Goal: Task Accomplishment & Management: Manage account settings

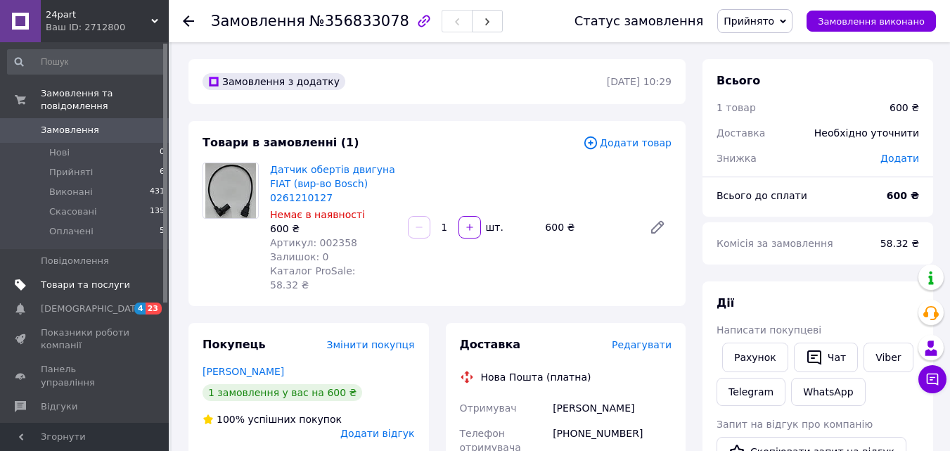
click at [87, 278] on span "Товари та послуги" at bounding box center [85, 284] width 89 height 13
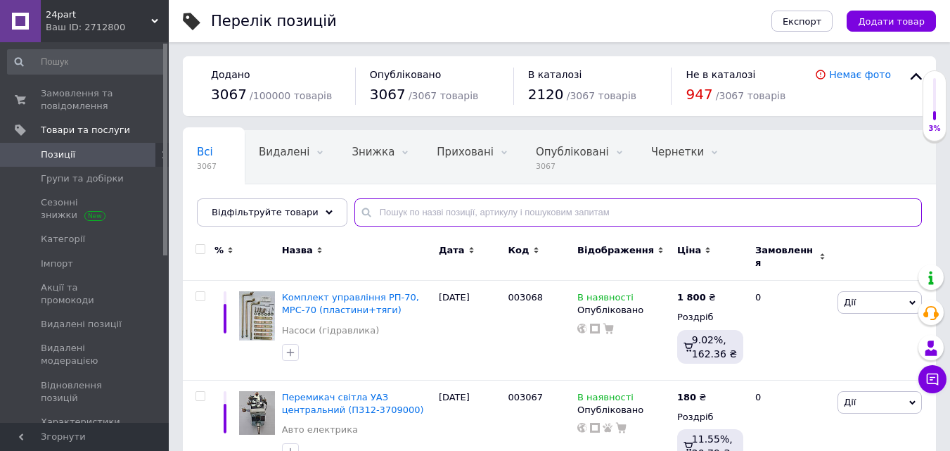
click at [474, 215] on input "text" at bounding box center [637, 212] width 567 height 28
type input "002358"
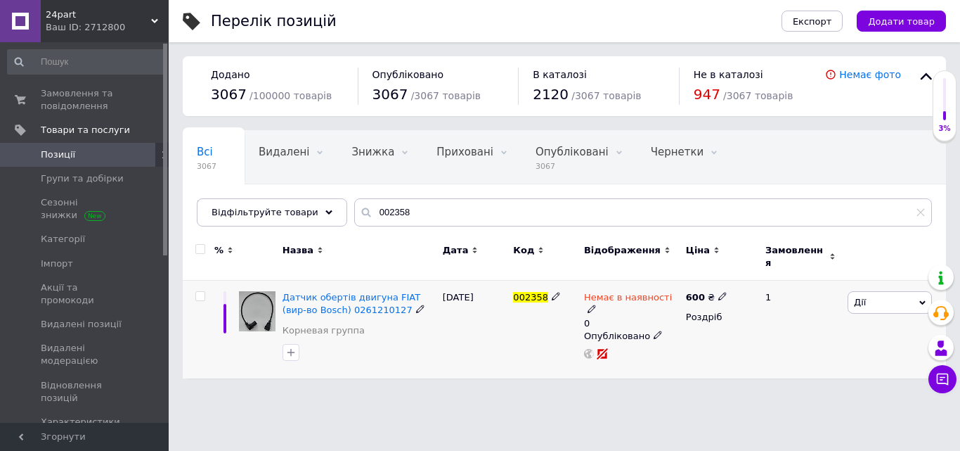
click at [596, 304] on icon at bounding box center [592, 308] width 8 height 8
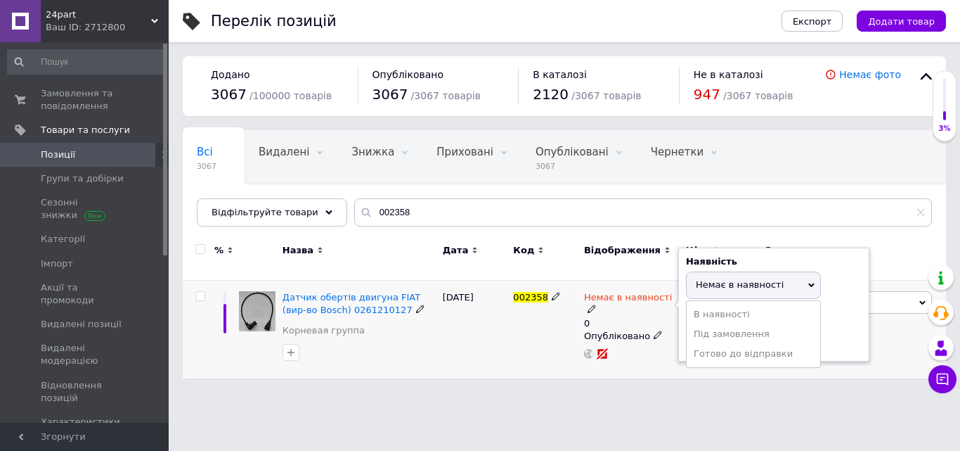
click at [714, 279] on span "Немає в наявності" at bounding box center [740, 284] width 88 height 11
drag, startPoint x: 710, startPoint y: 329, endPoint x: 679, endPoint y: 339, distance: 33.1
click at [679, 339] on div "Наявність Немає в наявності В наявності Під замовлення Готово до відправки Зали…" at bounding box center [774, 304] width 191 height 114
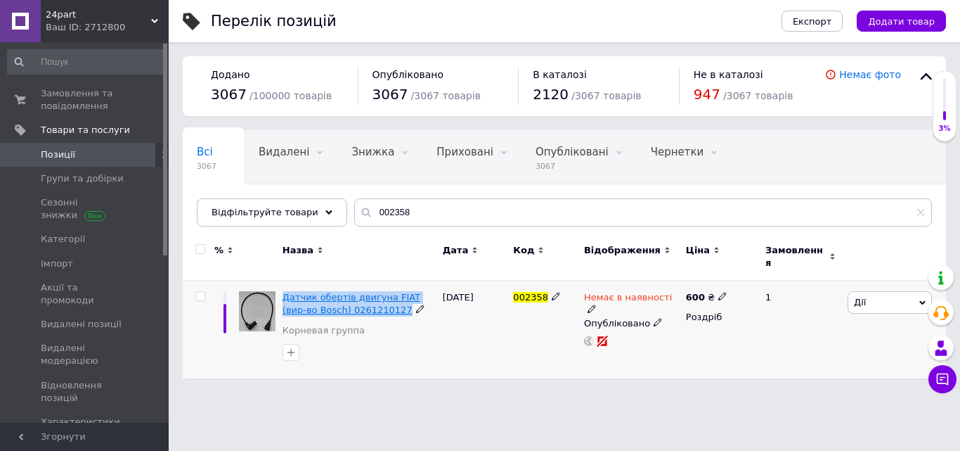
drag, startPoint x: 390, startPoint y: 304, endPoint x: 283, endPoint y: 290, distance: 108.6
click at [283, 291] on div "Датчик обертів двигуна FIAT (вир-во Bosch) 0261210127" at bounding box center [359, 303] width 153 height 25
copy div "Датчик обертів двигуна FIAT (вир-во Bosch) 0261210127"
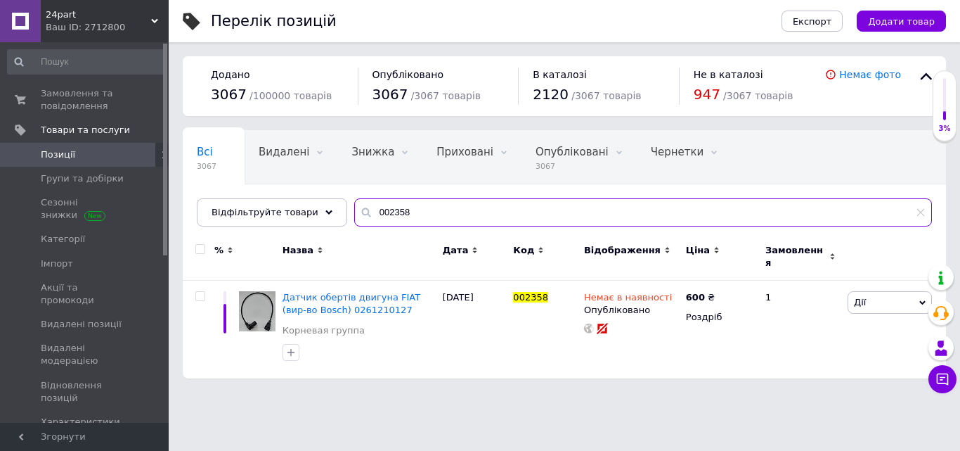
drag, startPoint x: 413, startPoint y: 200, endPoint x: 363, endPoint y: 210, distance: 50.8
click at [363, 210] on input "002358" at bounding box center [643, 212] width 578 height 28
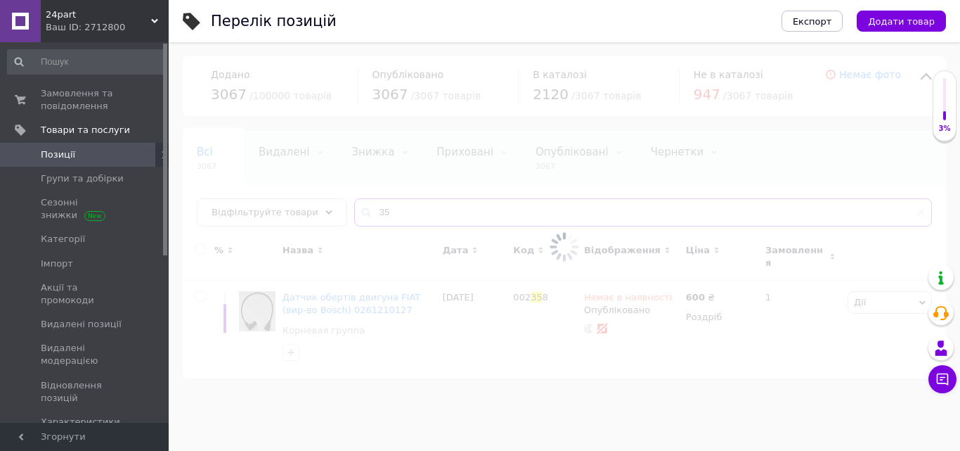
type input "3"
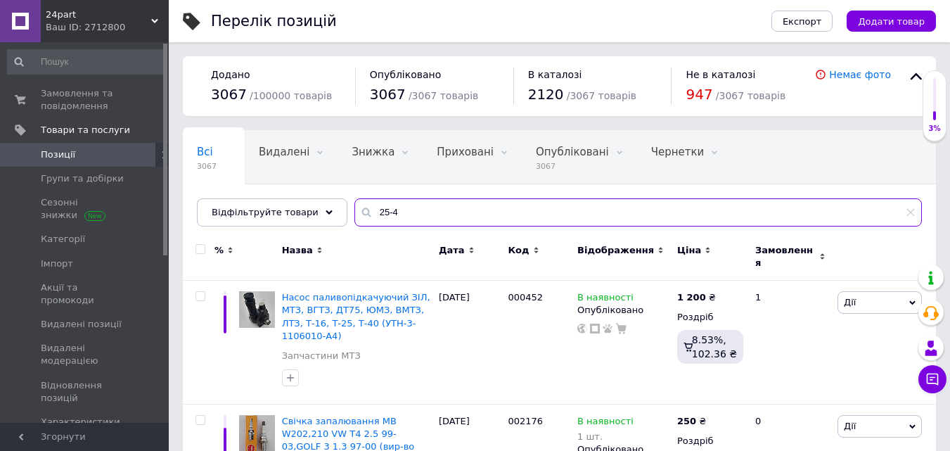
drag, startPoint x: 387, startPoint y: 213, endPoint x: 344, endPoint y: 228, distance: 45.4
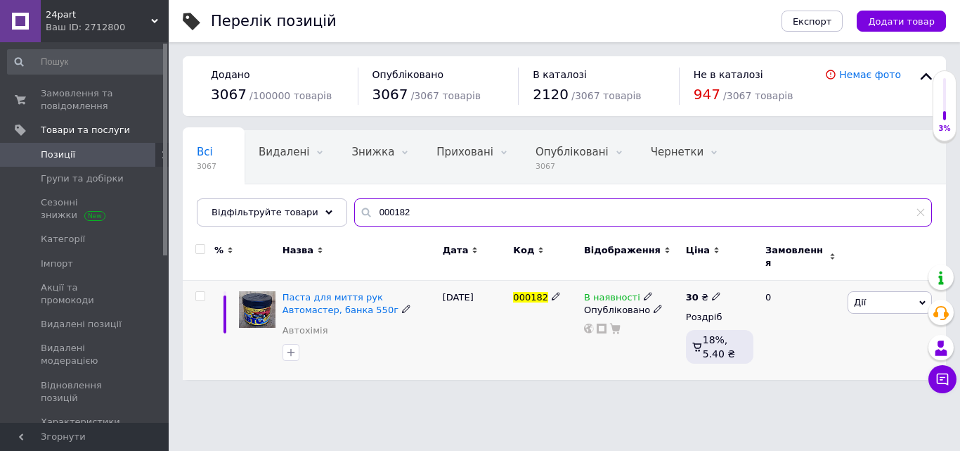
type input "000182"
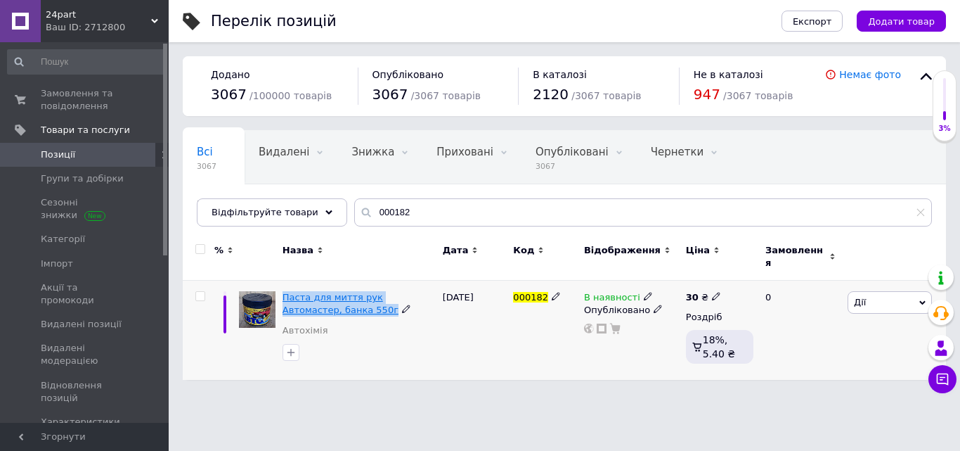
drag, startPoint x: 334, startPoint y: 301, endPoint x: 283, endPoint y: 292, distance: 52.0
click at [283, 292] on div "Паста для миття рук Автомастер, банка 550г" at bounding box center [359, 303] width 153 height 25
copy div "Паста для миття рук Автомастер, банка 550г"
click at [63, 161] on link "Позиції" at bounding box center [86, 155] width 173 height 24
